Goal: Information Seeking & Learning: Learn about a topic

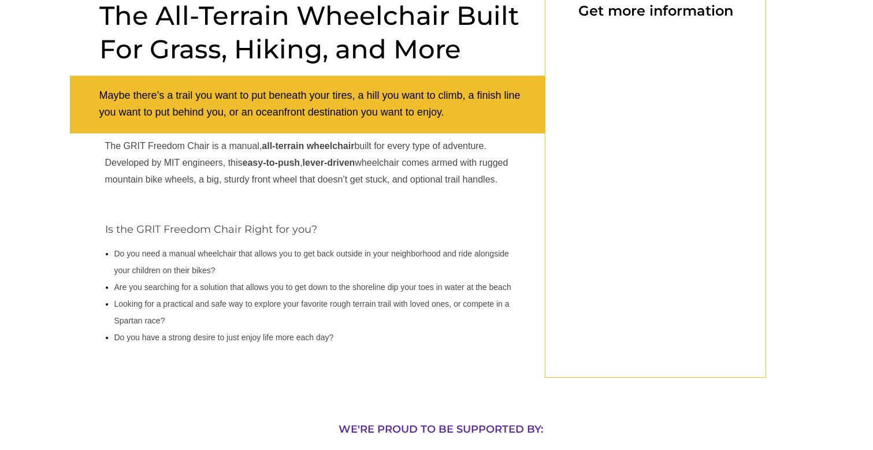
select select "US"
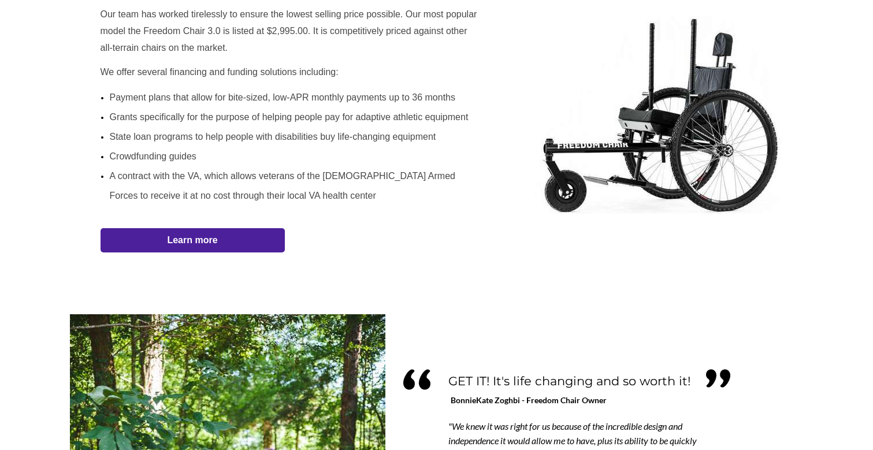
scroll to position [706, 0]
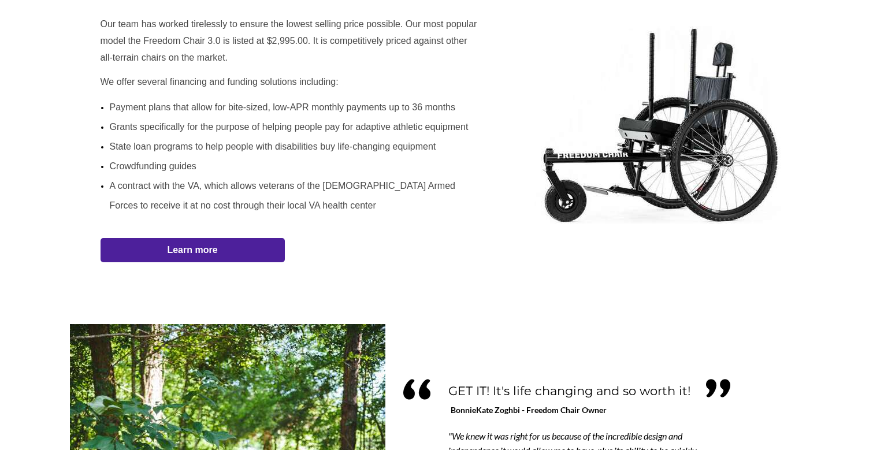
click at [185, 250] on strong "Learn more" at bounding box center [192, 250] width 50 height 10
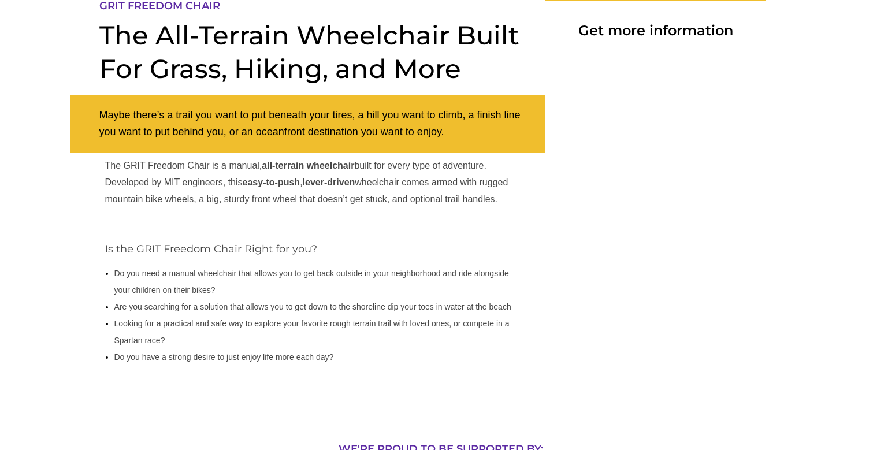
select select "US"
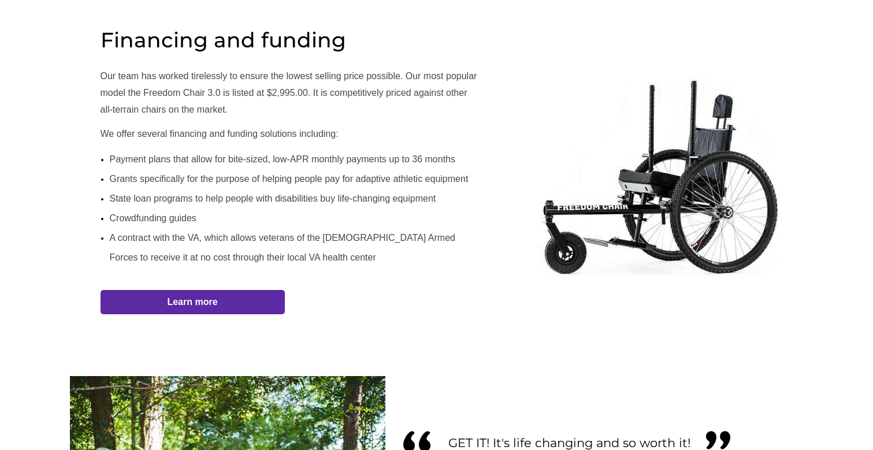
scroll to position [674, 0]
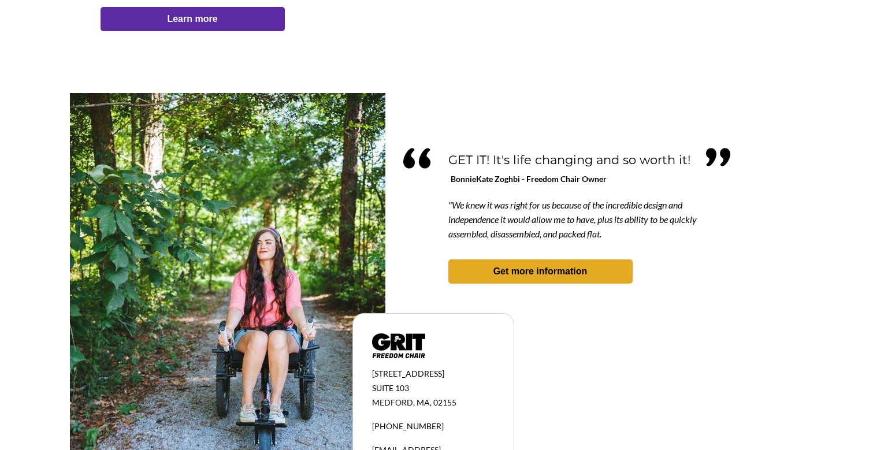
click at [524, 281] on link "Get more information" at bounding box center [541, 272] width 184 height 24
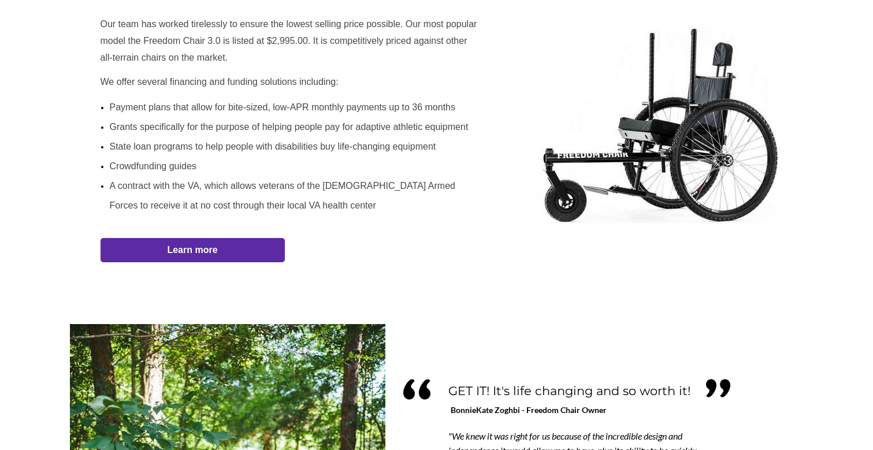
select select "US"
